Goal: Task Accomplishment & Management: Use online tool/utility

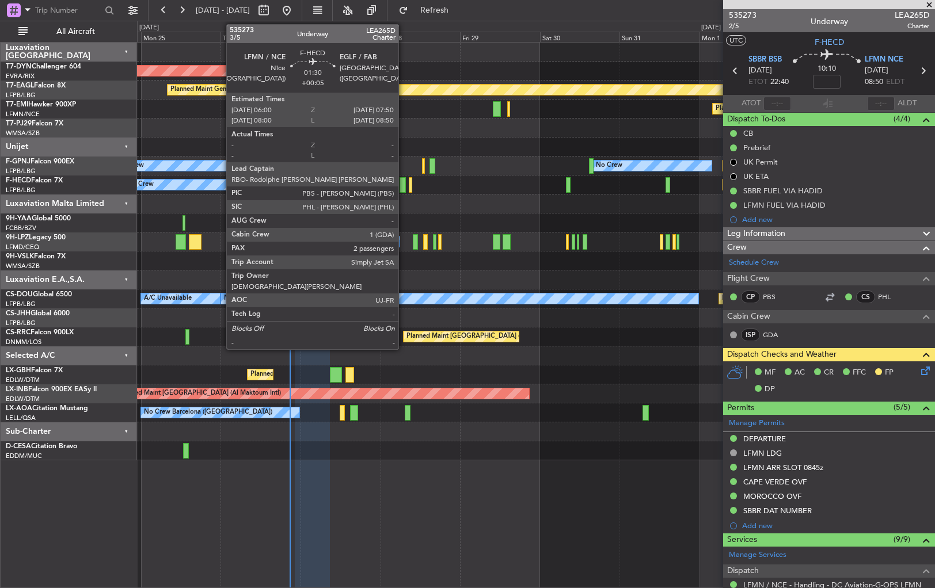
click at [403, 183] on div at bounding box center [402, 185] width 6 height 16
type input "+00:05"
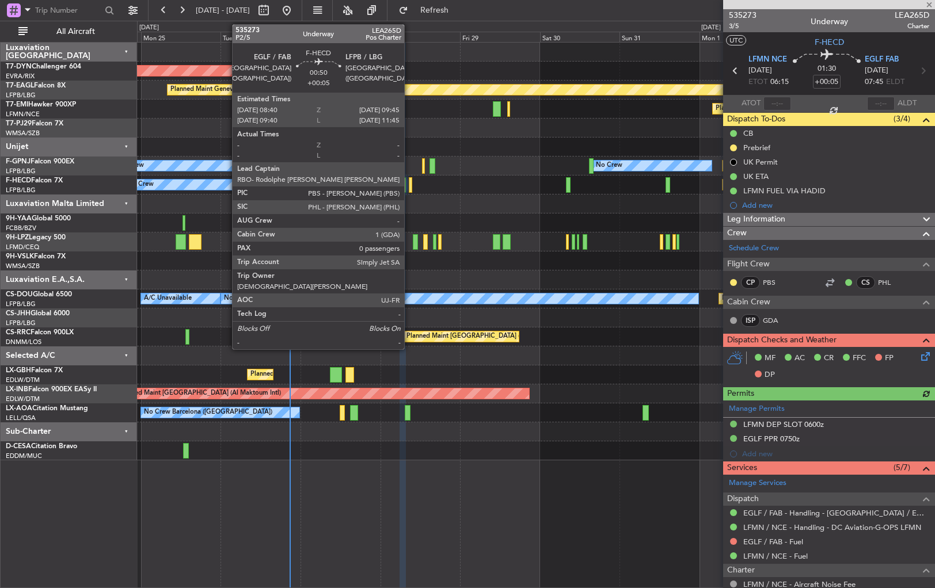
click at [409, 185] on div at bounding box center [411, 185] width 4 height 16
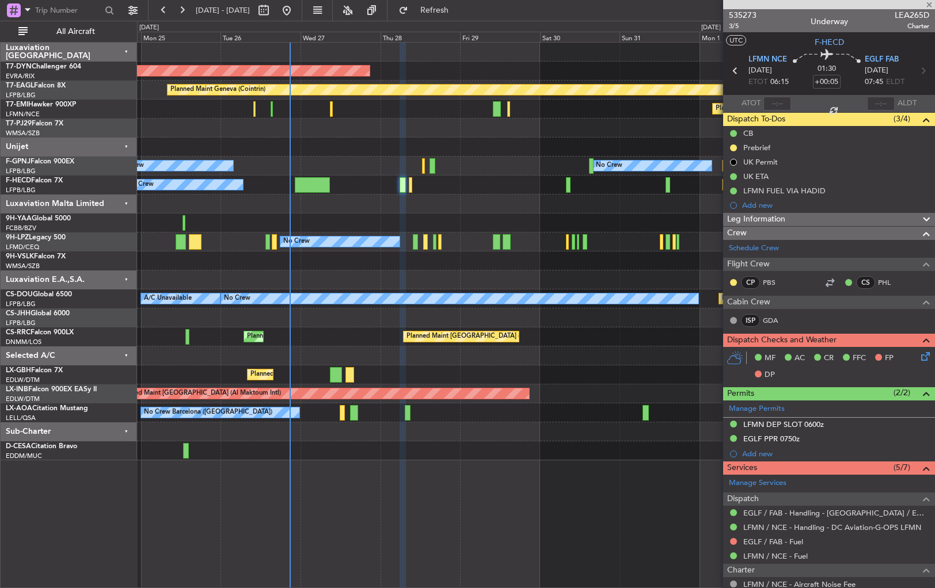
type input "0"
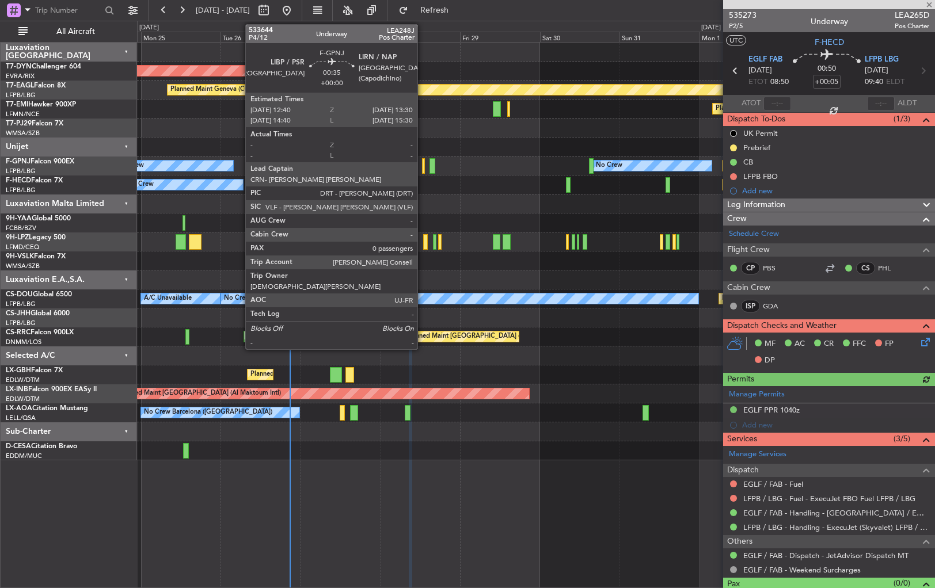
click at [422, 163] on div at bounding box center [423, 166] width 3 height 16
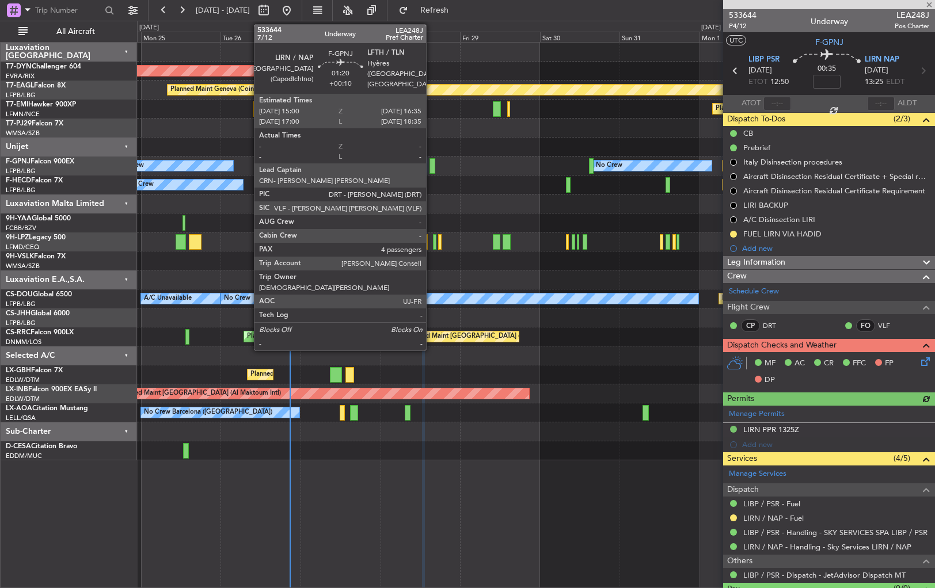
click at [431, 163] on div at bounding box center [432, 166] width 6 height 16
type input "+00:10"
type input "4"
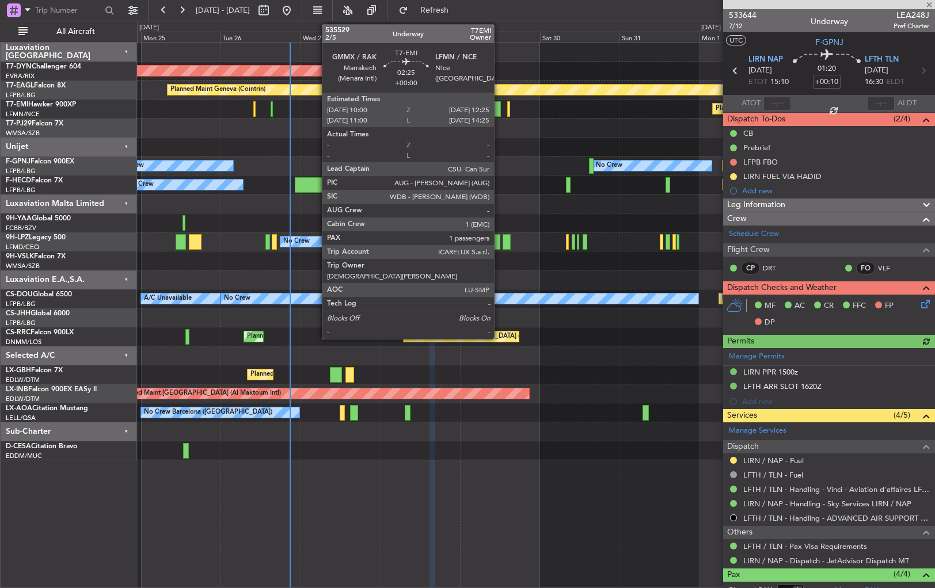
click at [499, 111] on div at bounding box center [497, 109] width 8 height 16
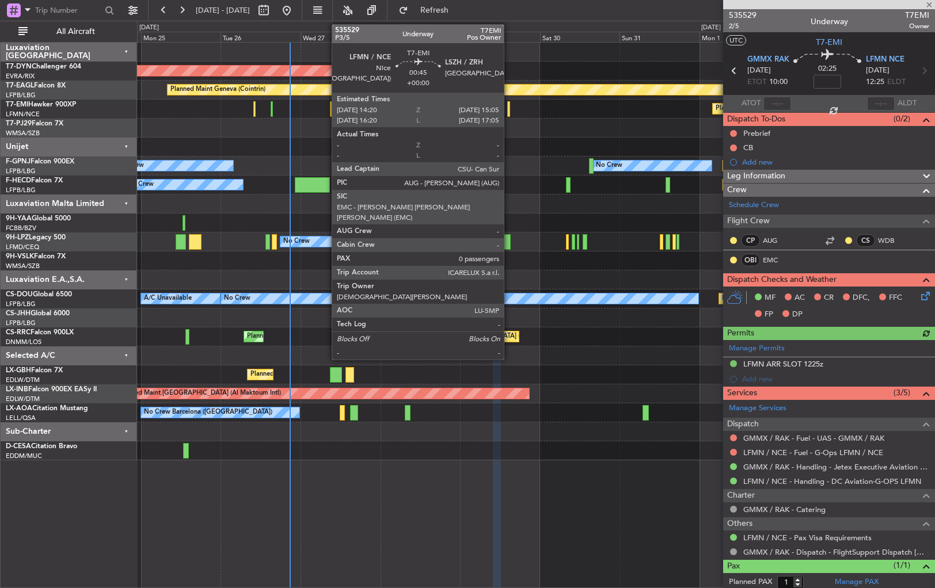
click at [509, 110] on div at bounding box center [508, 109] width 3 height 16
type input "0"
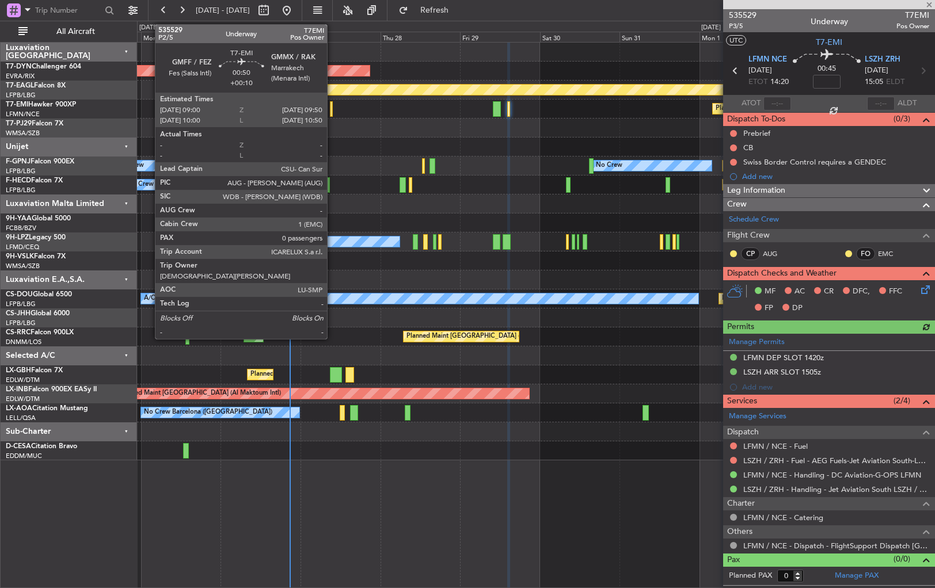
click at [332, 108] on div at bounding box center [331, 109] width 3 height 16
type input "+00:10"
